Goal: Information Seeking & Learning: Check status

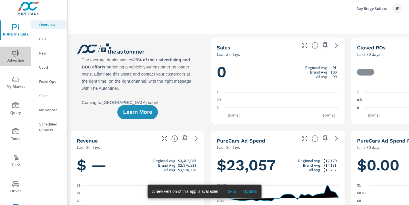
click at [22, 56] on span "Advertise" at bounding box center [15, 57] width 27 height 14
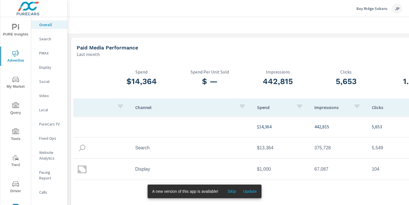
click at [253, 193] on span "Update" at bounding box center [250, 191] width 14 height 5
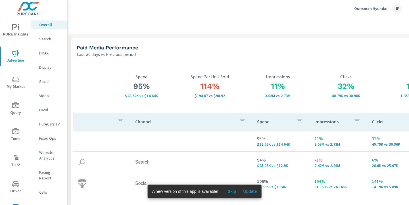
scroll to position [0, 63]
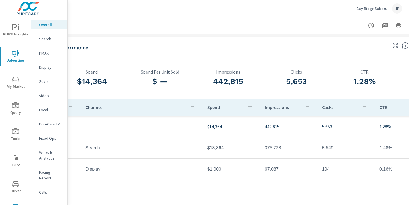
scroll to position [0, 79]
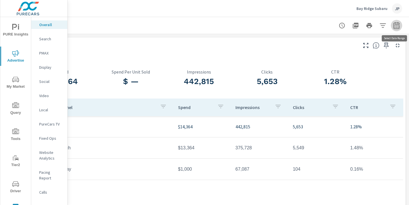
click at [396, 29] on button "button" at bounding box center [396, 25] width 11 height 11
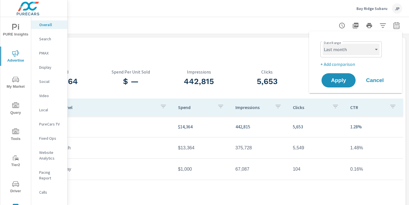
click at [354, 51] on select "Custom Yesterday Last week Last 7 days Last 14 days Last 30 days Last 45 days L…" at bounding box center [350, 49] width 57 height 11
click at [322, 44] on select "Custom Yesterday Last week Last 7 days Last 14 days Last 30 days Last 45 days L…" at bounding box center [350, 49] width 57 height 11
select select "Last 30 days"
click at [333, 64] on p "+ Add comparison" at bounding box center [356, 64] width 73 height 7
select select "Previous period"
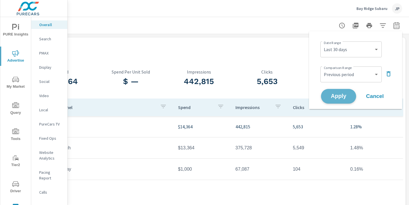
click at [335, 100] on button "Apply" at bounding box center [338, 96] width 35 height 15
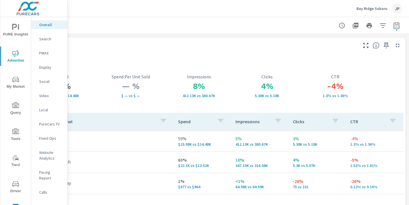
click at [197, 22] on div at bounding box center [198, 25] width 407 height 17
click at [395, 26] on icon "button" at bounding box center [396, 25] width 7 height 7
select select "Last 30 days"
select select "Previous period"
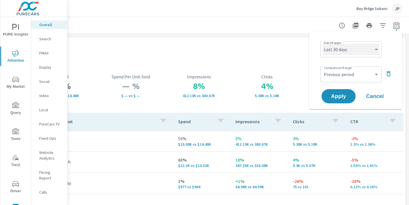
click at [356, 50] on select "Custom Yesterday Last week Last 7 days Last 14 days Last 30 days Last 45 days L…" at bounding box center [350, 49] width 57 height 11
click at [322, 44] on select "Custom Yesterday Last week Last 7 days Last 14 days Last 30 days Last 45 days L…" at bounding box center [350, 49] width 57 height 11
select select "custom"
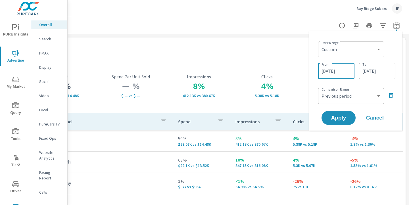
click at [332, 75] on input "07/30/2025" at bounding box center [336, 70] width 32 height 11
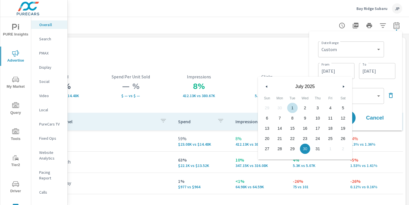
click at [265, 87] on icon "button" at bounding box center [265, 86] width 3 height 2
click at [266, 108] on span "1" at bounding box center [267, 107] width 13 height 7
click at [344, 88] on button "button" at bounding box center [343, 86] width 7 height 7
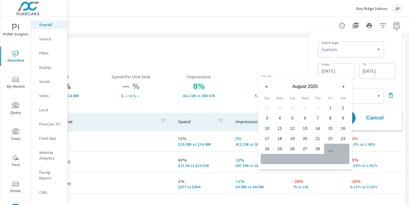
click at [317, 148] on span "28" at bounding box center [317, 148] width 13 height 7
click at [265, 85] on button "button" at bounding box center [266, 86] width 7 height 7
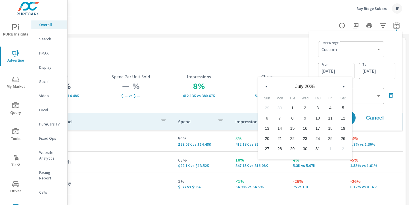
click at [265, 85] on button "button" at bounding box center [266, 86] width 7 height 7
click at [267, 105] on span "1" at bounding box center [267, 107] width 13 height 7
type input "06/01/2025"
click at [371, 73] on input "08/28/2025" at bounding box center [377, 70] width 32 height 11
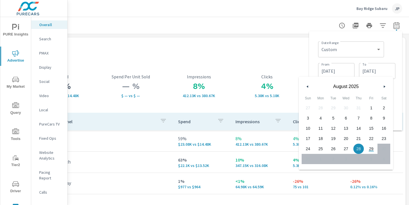
click at [359, 149] on span "28" at bounding box center [358, 148] width 13 height 7
click at [391, 48] on div "Date Range Custom Yesterday Last week Last 7 days Last 14 days Last 30 days Las…" at bounding box center [356, 48] width 77 height 19
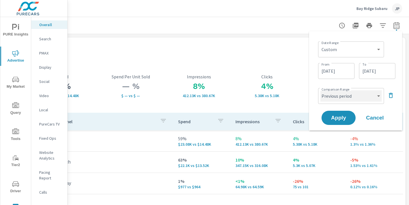
click at [363, 91] on select "Custom Previous period Previous month Previous year" at bounding box center [350, 95] width 61 height 11
click at [320, 90] on select "Custom Previous period Previous month Previous year" at bounding box center [350, 95] width 61 height 11
select select "custom"
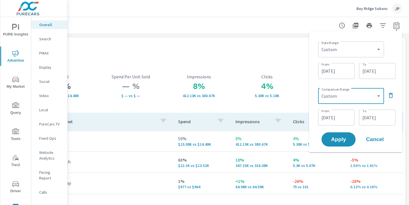
click at [333, 117] on input "03/04/2025" at bounding box center [336, 117] width 32 height 11
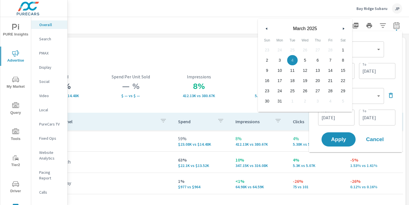
click at [267, 28] on button "button" at bounding box center [266, 28] width 7 height 7
click at [344, 50] on span "1" at bounding box center [342, 49] width 13 height 7
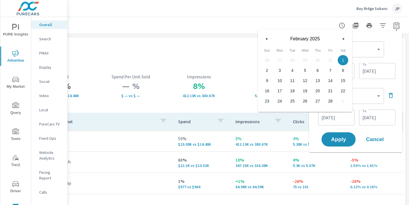
click at [343, 38] on icon "button" at bounding box center [344, 39] width 3 height 2
click at [292, 100] on span "29" at bounding box center [292, 100] width 13 height 7
click at [391, 83] on div "Date Range Custom Yesterday Last week Last 7 days Last 14 days Last 30 days Las…" at bounding box center [355, 92] width 84 height 112
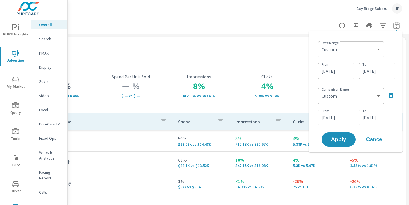
click at [332, 117] on input "04/29/2025" at bounding box center [336, 117] width 32 height 11
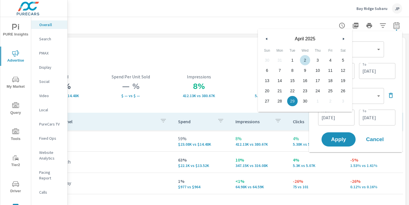
click at [267, 38] on icon "button" at bounding box center [265, 39] width 3 height 2
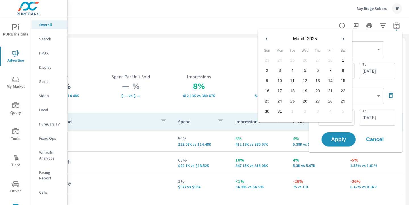
click at [267, 38] on icon "button" at bounding box center [265, 39] width 3 height 2
click at [348, 58] on span "1" at bounding box center [342, 59] width 13 height 7
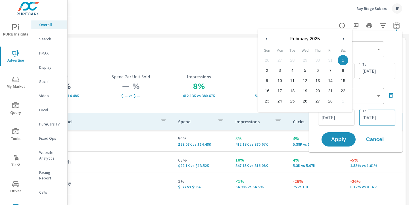
click at [374, 119] on input "05/31/2025" at bounding box center [377, 117] width 32 height 11
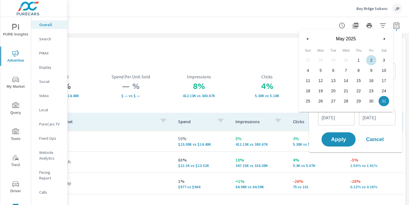
click at [308, 39] on icon "button" at bounding box center [306, 39] width 3 height 2
click at [345, 122] on input "02/01/2025" at bounding box center [336, 117] width 32 height 11
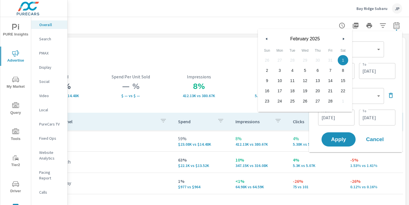
click at [344, 116] on input "02/01/2025" at bounding box center [336, 117] width 32 height 11
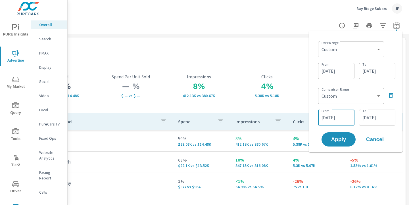
click at [346, 117] on input "02/01/2025" at bounding box center [336, 117] width 32 height 11
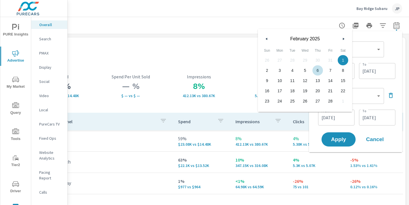
click at [266, 38] on icon "button" at bounding box center [265, 39] width 3 height 2
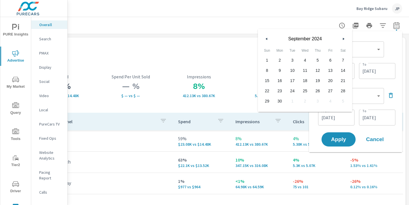
click at [266, 38] on icon "button" at bounding box center [265, 39] width 3 height 2
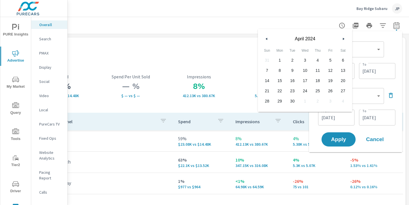
click at [266, 38] on icon "button" at bounding box center [265, 39] width 3 height 2
click at [318, 61] on span "1" at bounding box center [317, 59] width 13 height 7
type input "02/01/2024"
click at [371, 122] on input "05/31/2025" at bounding box center [377, 117] width 32 height 11
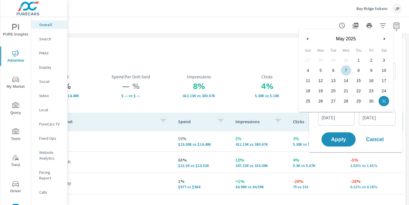
click at [308, 37] on button "button" at bounding box center [307, 38] width 7 height 7
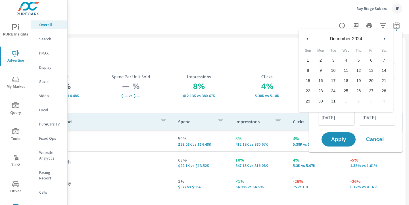
click at [308, 37] on button "button" at bounding box center [307, 38] width 7 height 7
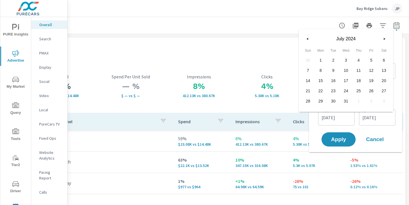
click at [308, 37] on button "button" at bounding box center [307, 38] width 7 height 7
click at [386, 38] on icon "button" at bounding box center [385, 39] width 3 height 2
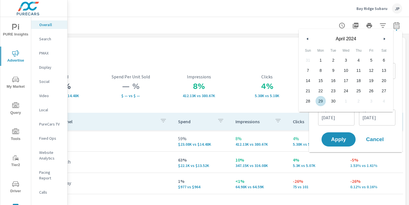
click at [323, 99] on span "29" at bounding box center [320, 100] width 13 height 7
click at [336, 100] on span "30" at bounding box center [333, 100] width 13 height 7
type input "04/30/2024"
click at [339, 140] on span "Apply" at bounding box center [338, 139] width 23 height 5
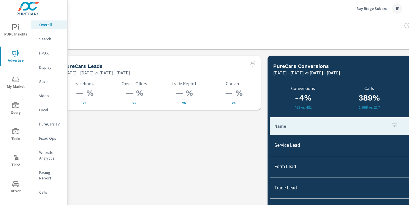
scroll to position [790, 14]
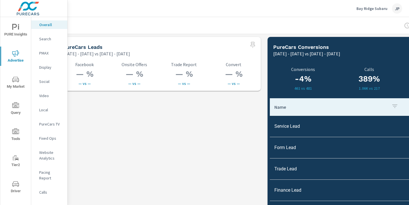
click at [43, 53] on p "PMAX" at bounding box center [51, 53] width 24 height 6
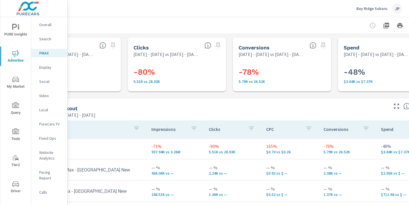
scroll to position [0, 60]
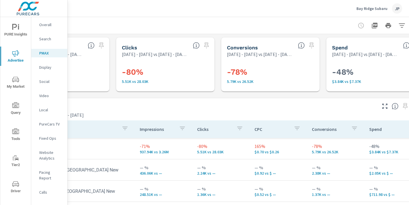
click at [46, 38] on p "Search" at bounding box center [51, 39] width 24 height 6
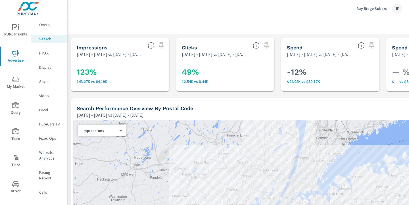
click at [44, 24] on p "Overall" at bounding box center [51, 25] width 24 height 6
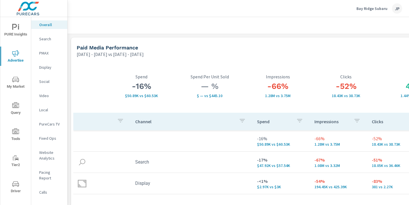
click at [45, 36] on p "Search" at bounding box center [51, 39] width 24 height 6
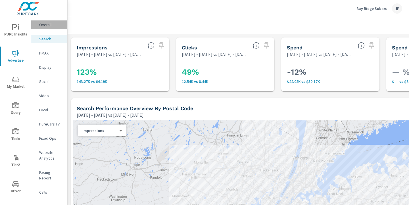
click at [46, 24] on p "Overall" at bounding box center [51, 25] width 24 height 6
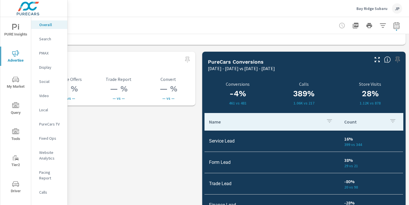
scroll to position [775, 79]
